Goal: Task Accomplishment & Management: Manage account settings

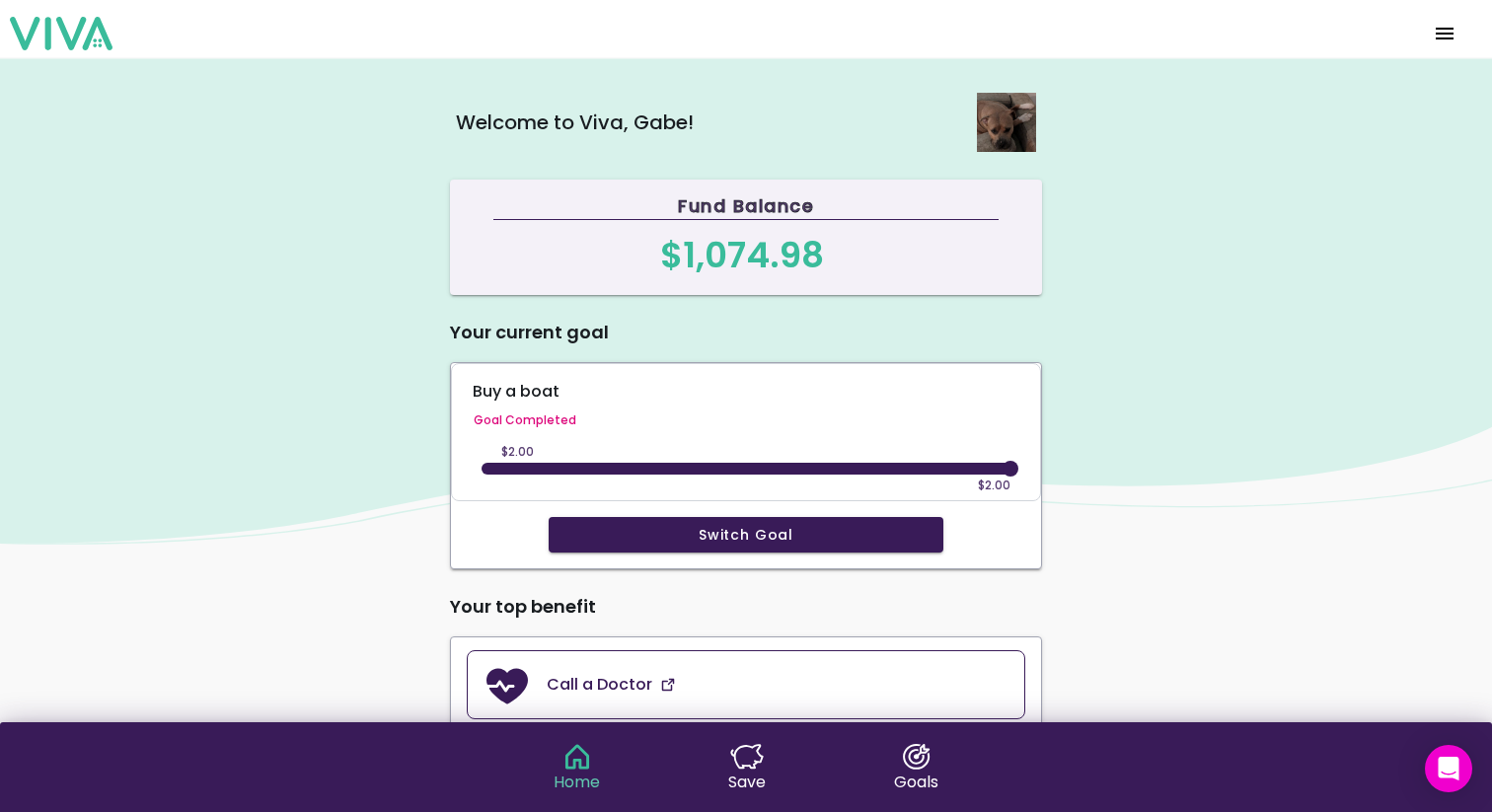
click at [1447, 32] on span "menu" at bounding box center [1445, 34] width 32 height 48
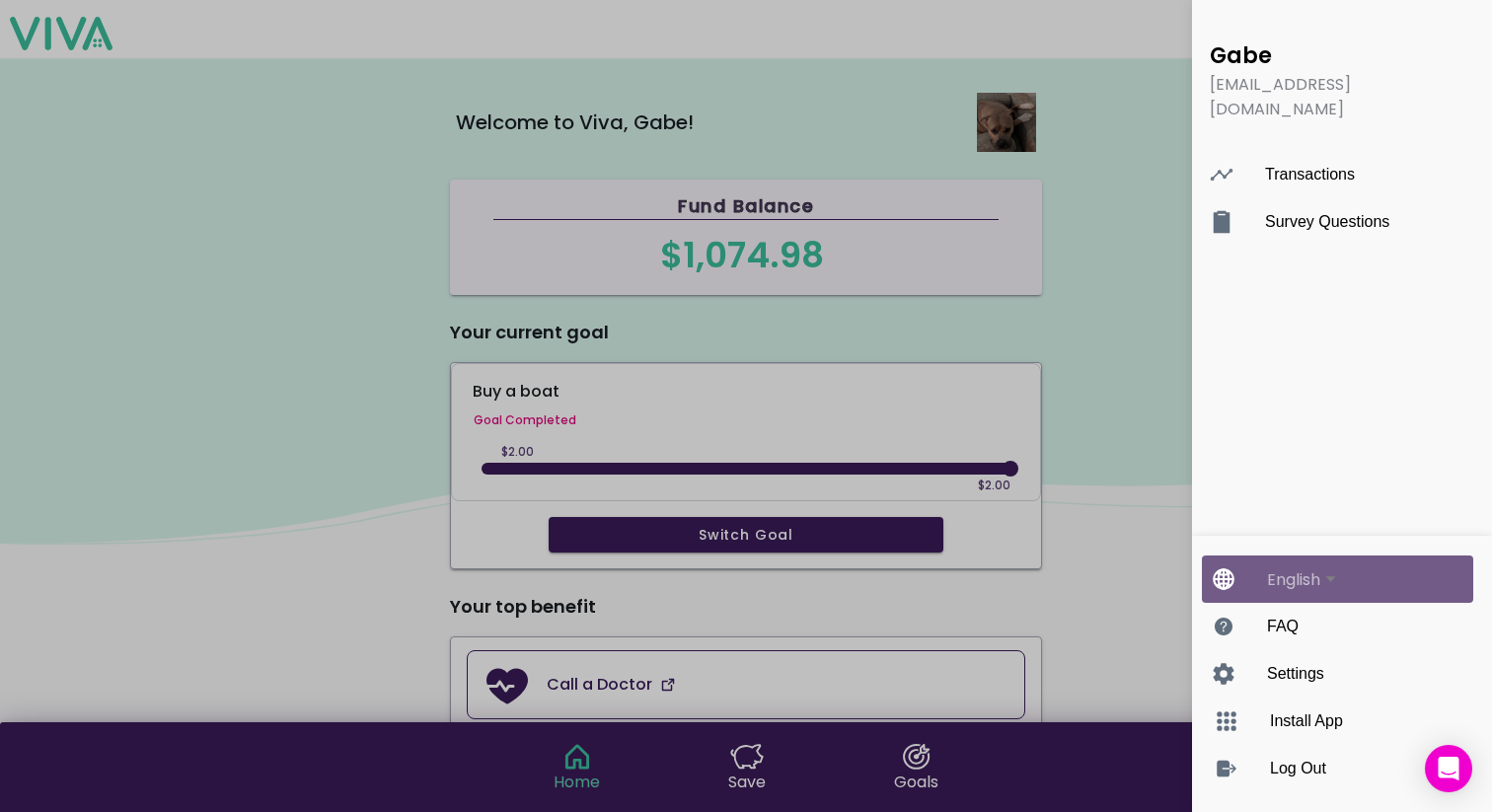
click at [1370, 568] on label "English" at bounding box center [1358, 580] width 181 height 44
click at [1370, 568] on button "English" at bounding box center [1358, 580] width 181 height 44
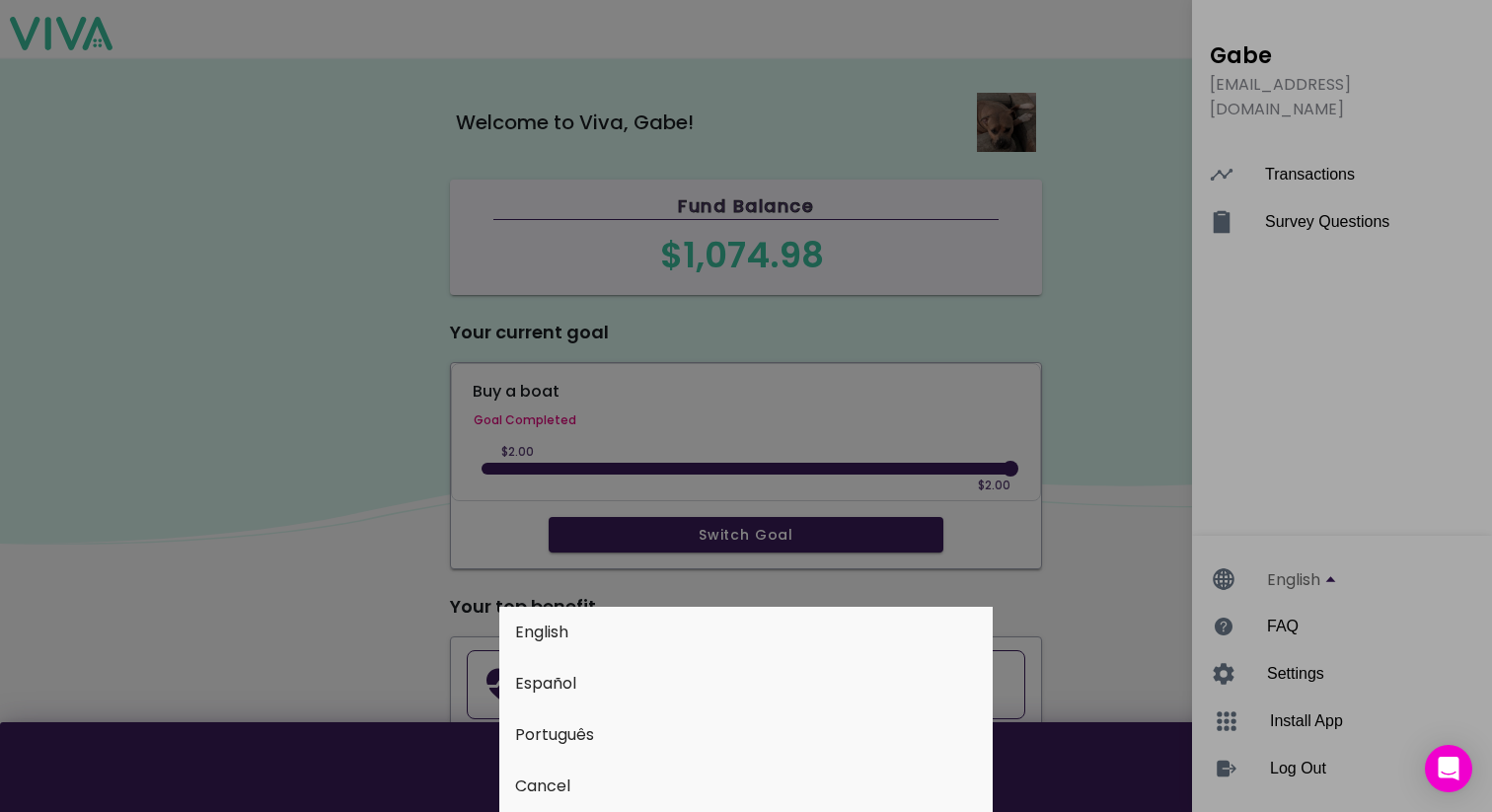
click at [685, 689] on button "Español" at bounding box center [746, 684] width 493 height 52
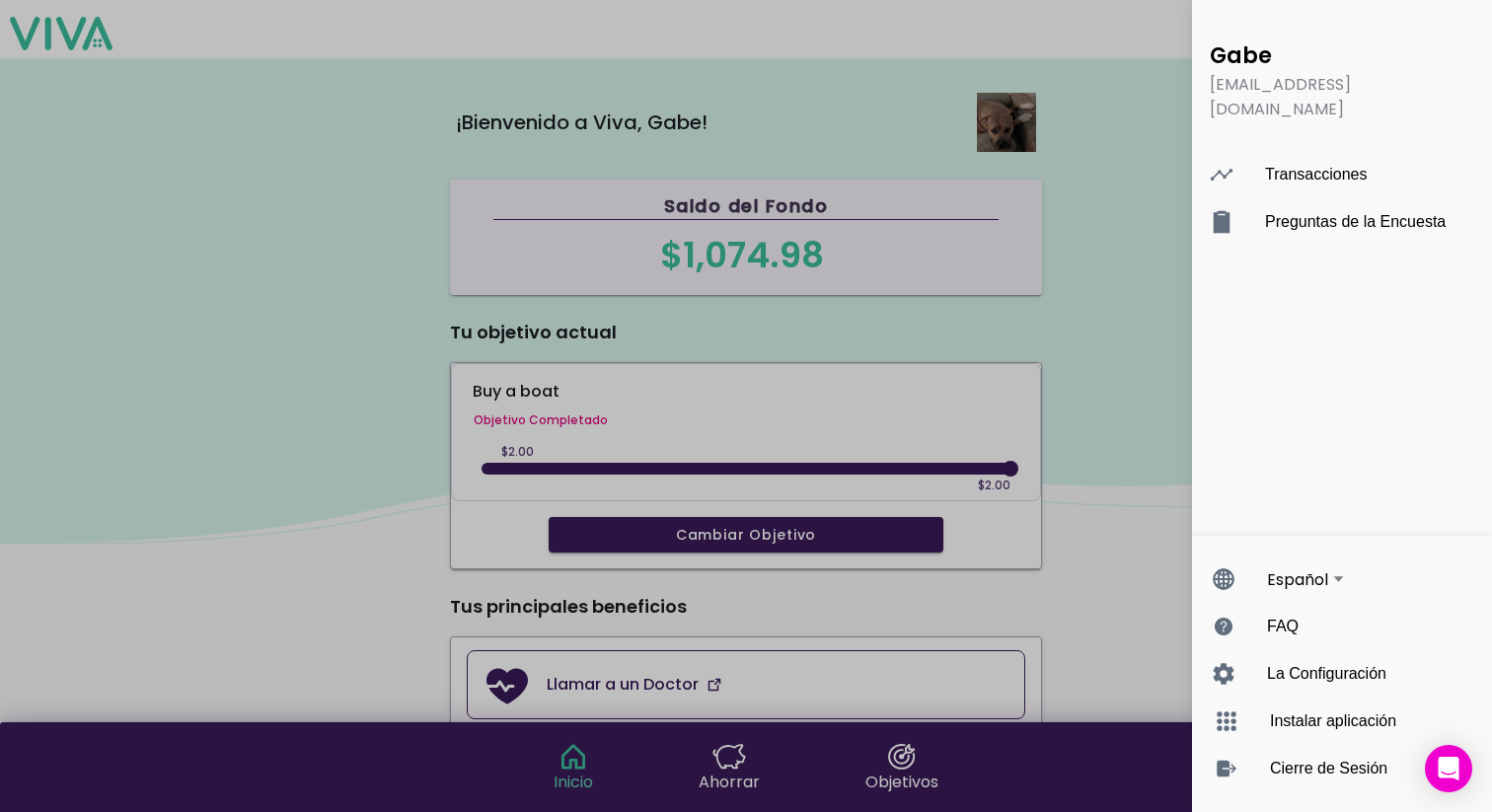
click at [1128, 356] on ion-backdrop "menu" at bounding box center [746, 406] width 1492 height 812
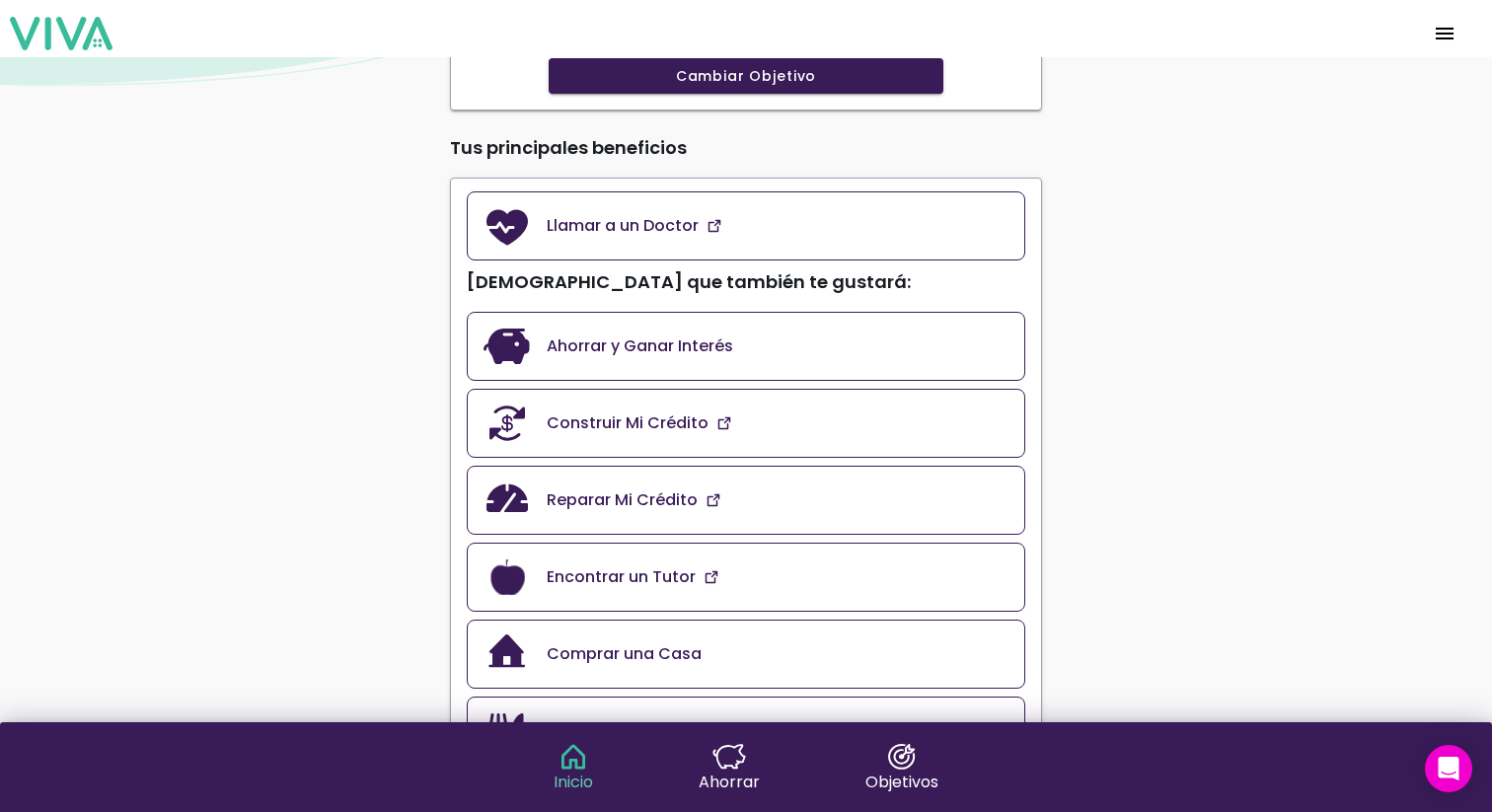
scroll to position [460, 0]
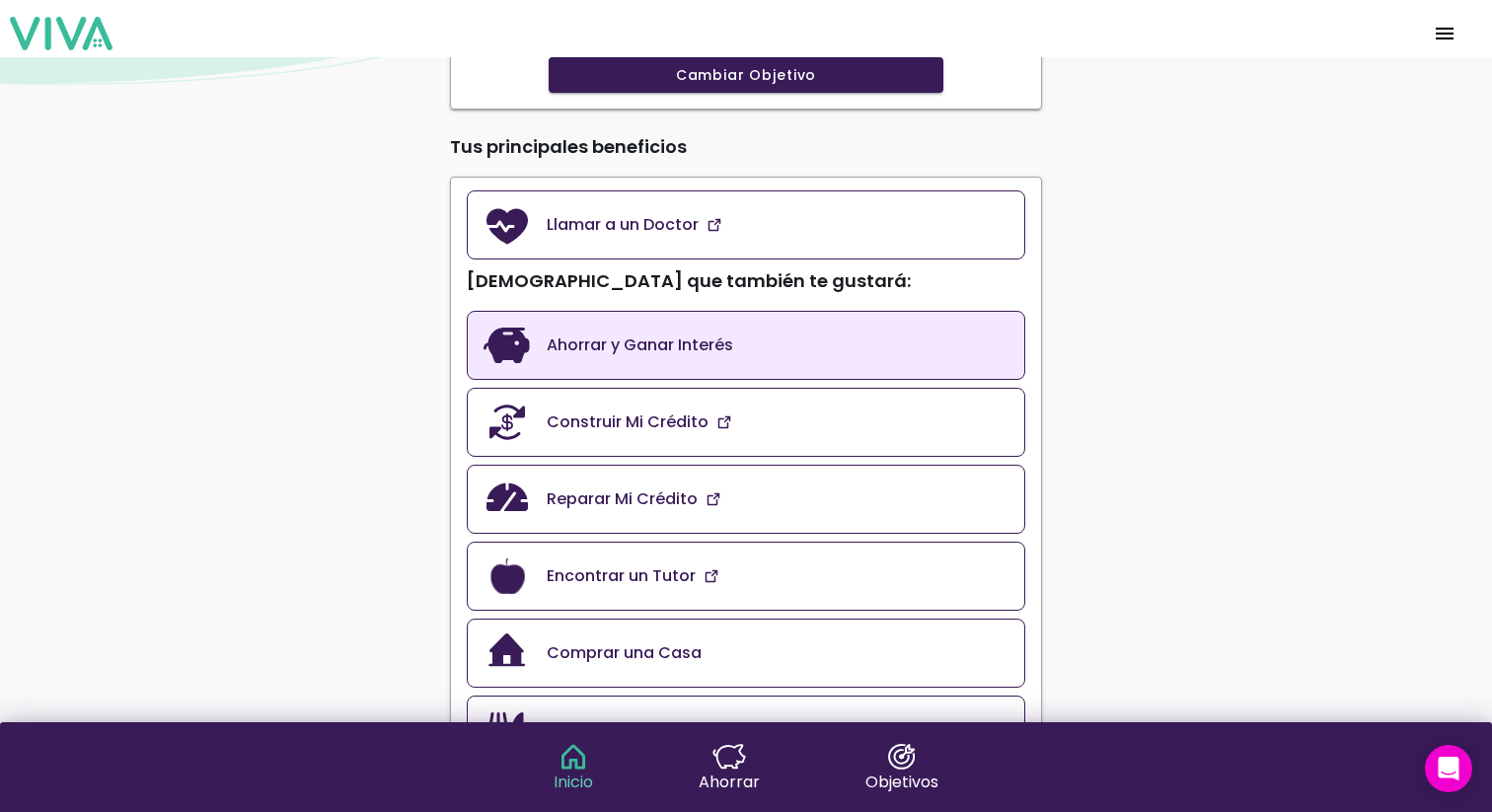
click at [771, 354] on link "Ahorrar y Ganar Interés" at bounding box center [746, 345] width 559 height 69
